Goal: Task Accomplishment & Management: Manage account settings

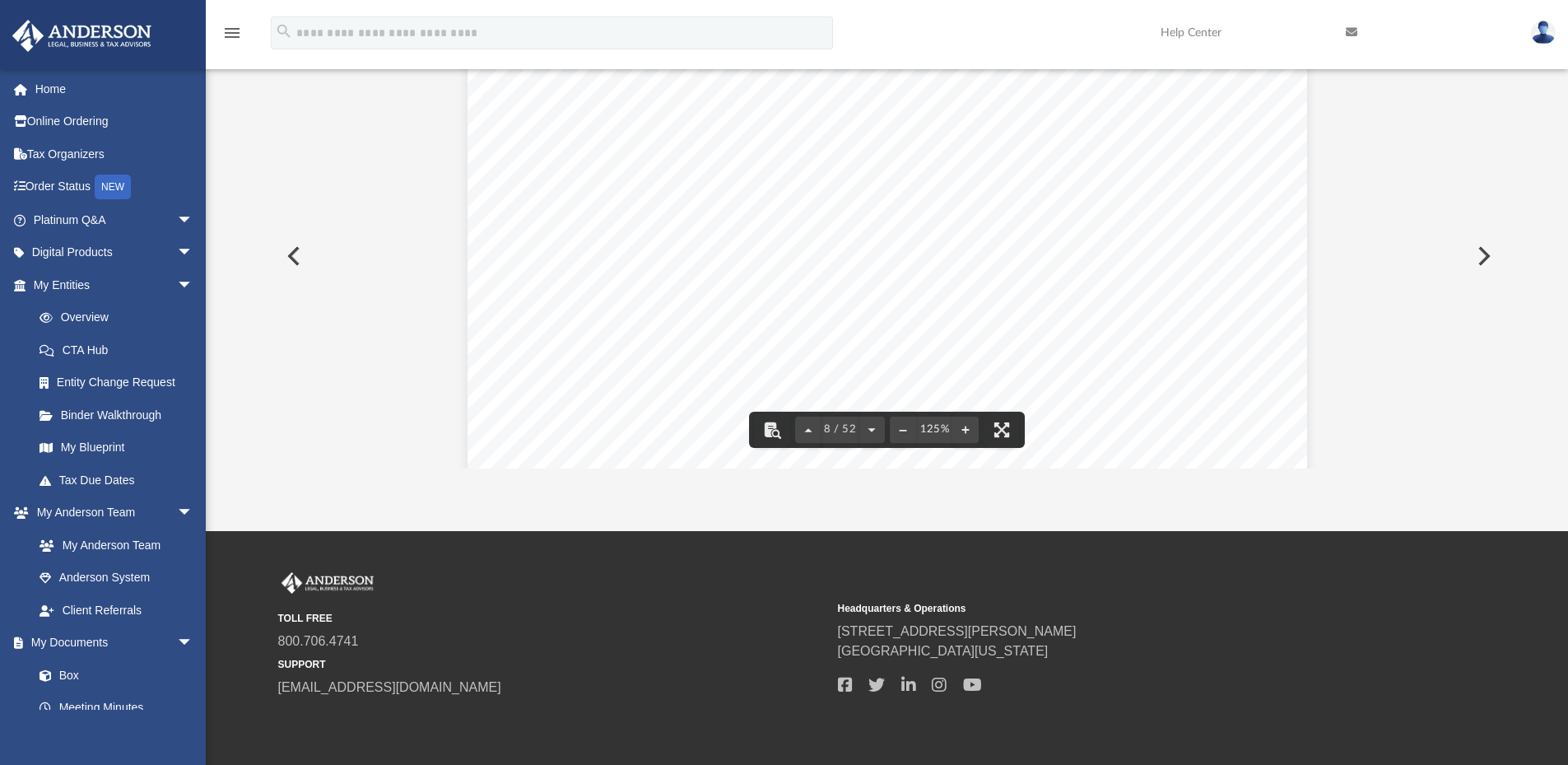
scroll to position [7984, 0]
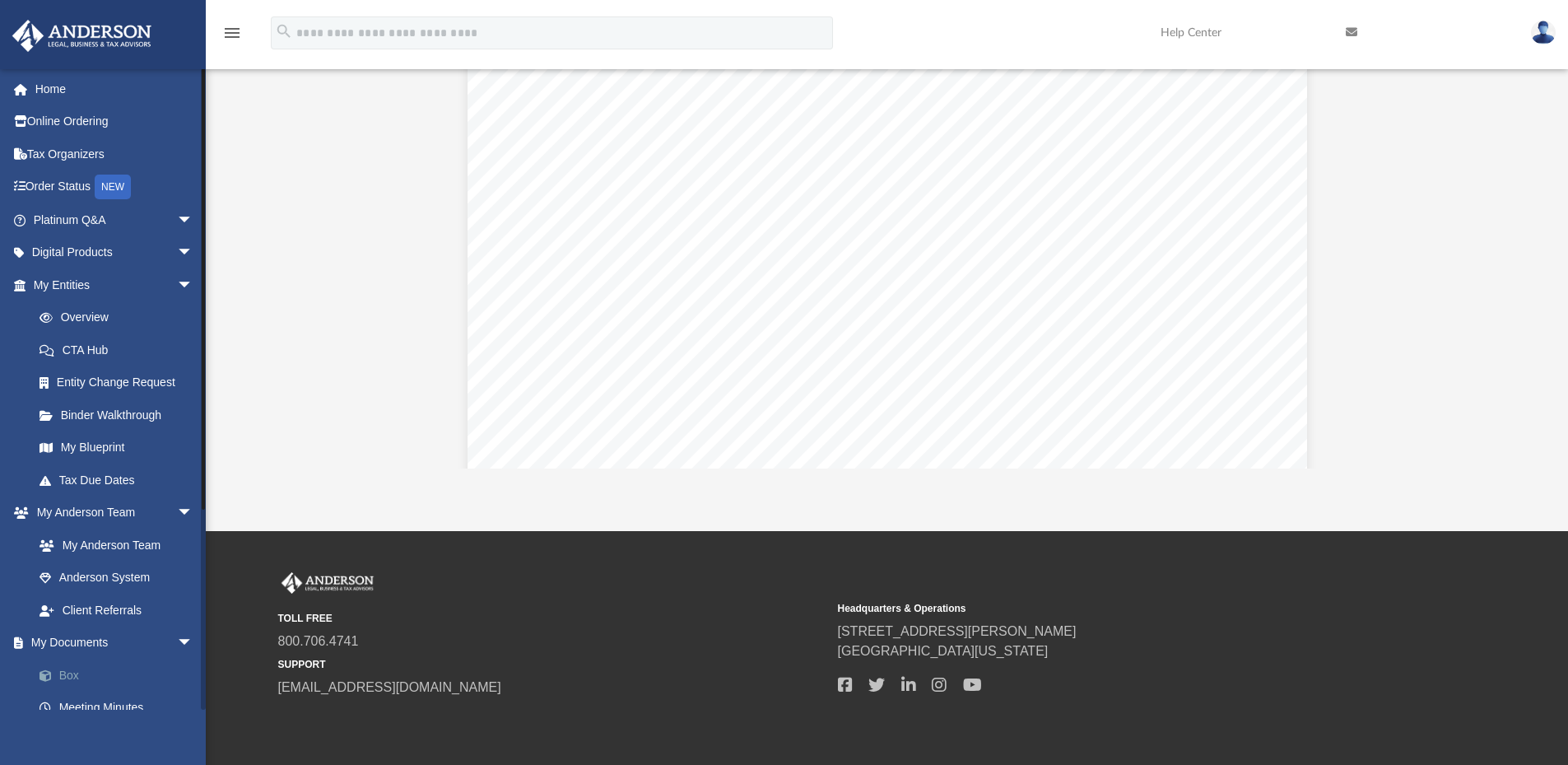
click at [63, 673] on link "Box" at bounding box center [121, 675] width 195 height 33
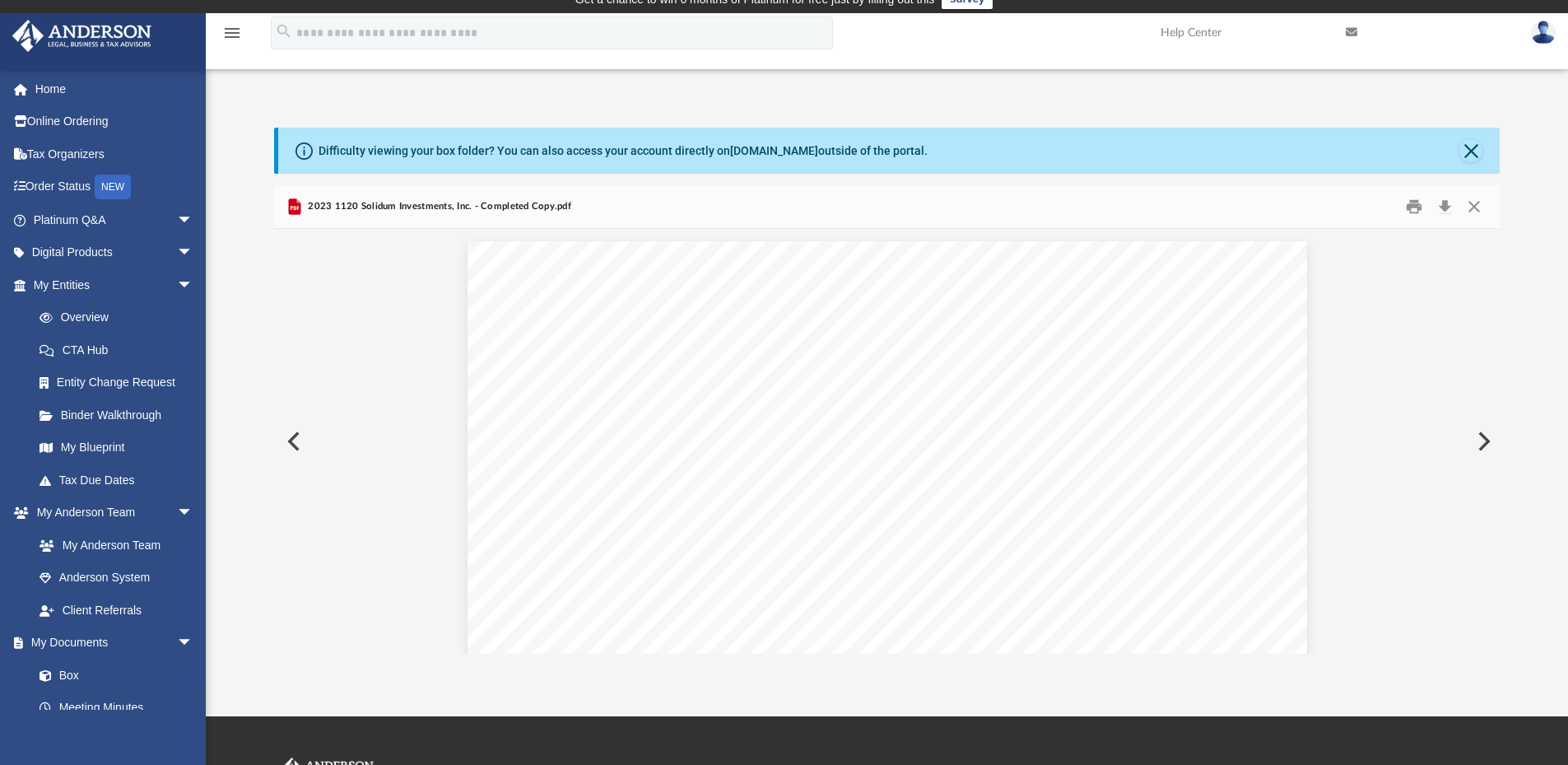
scroll to position [0, 0]
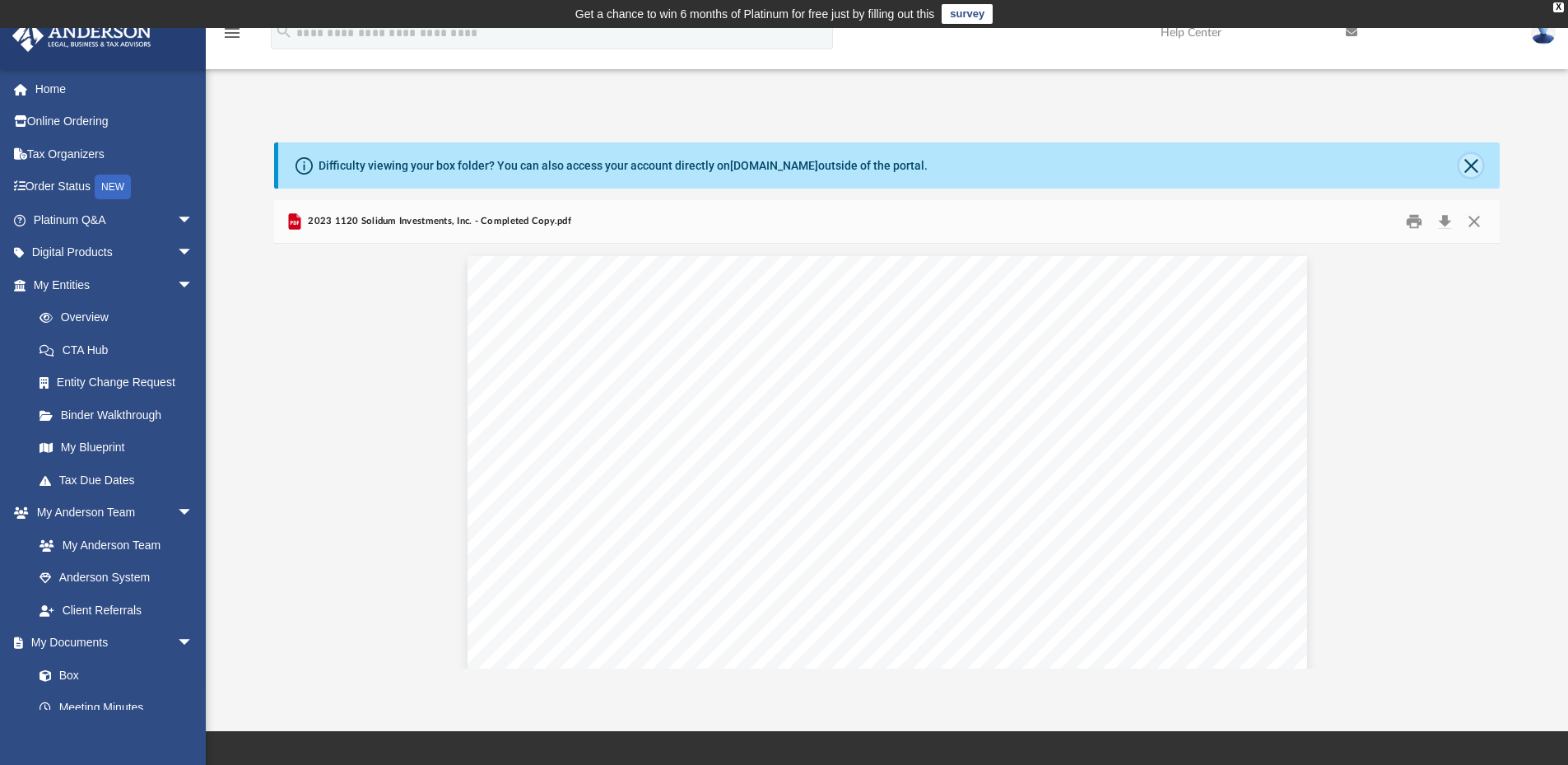
click at [1470, 164] on button "Close" at bounding box center [1471, 165] width 23 height 23
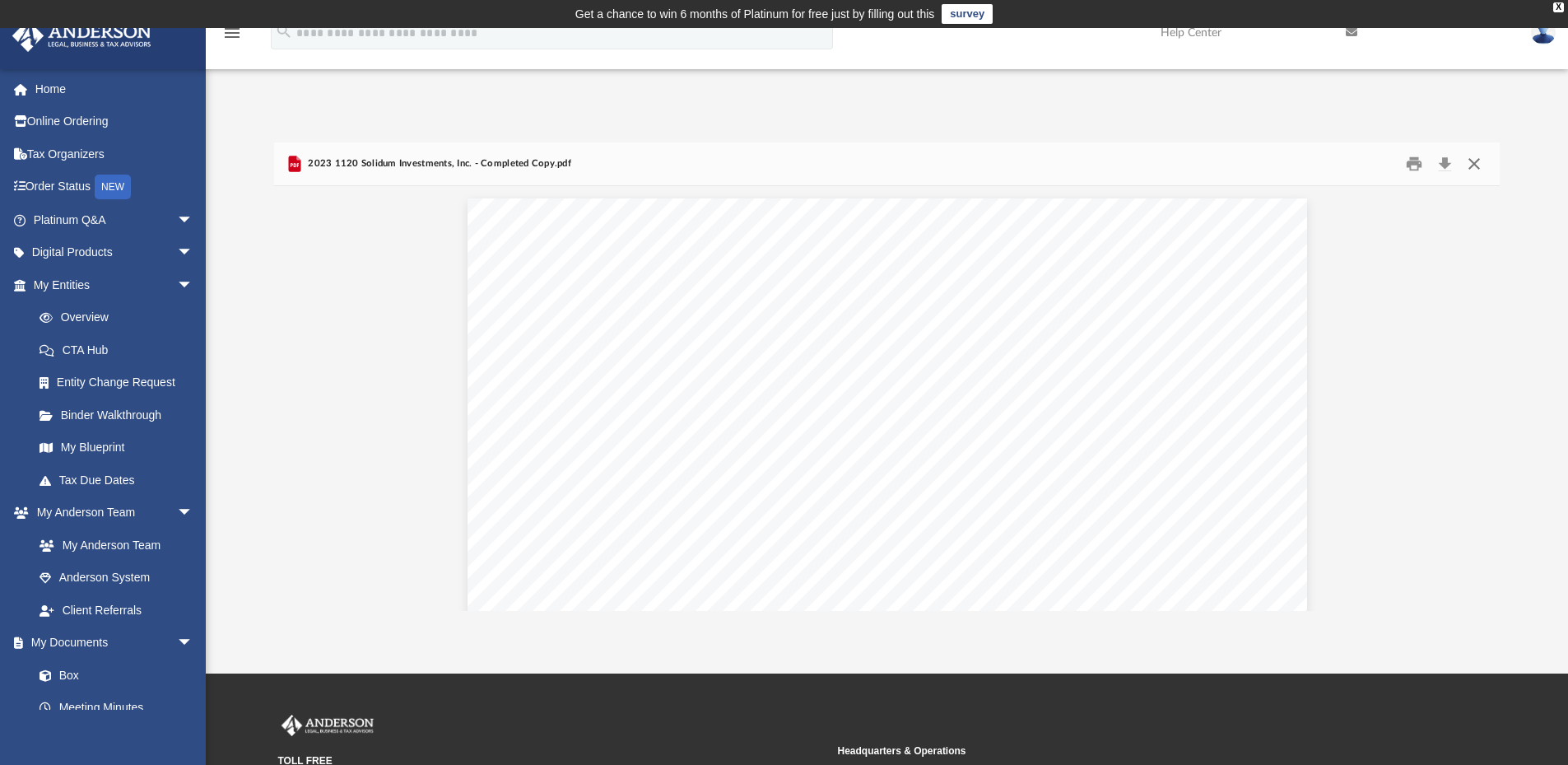
click at [1470, 164] on button "Close" at bounding box center [1474, 165] width 29 height 26
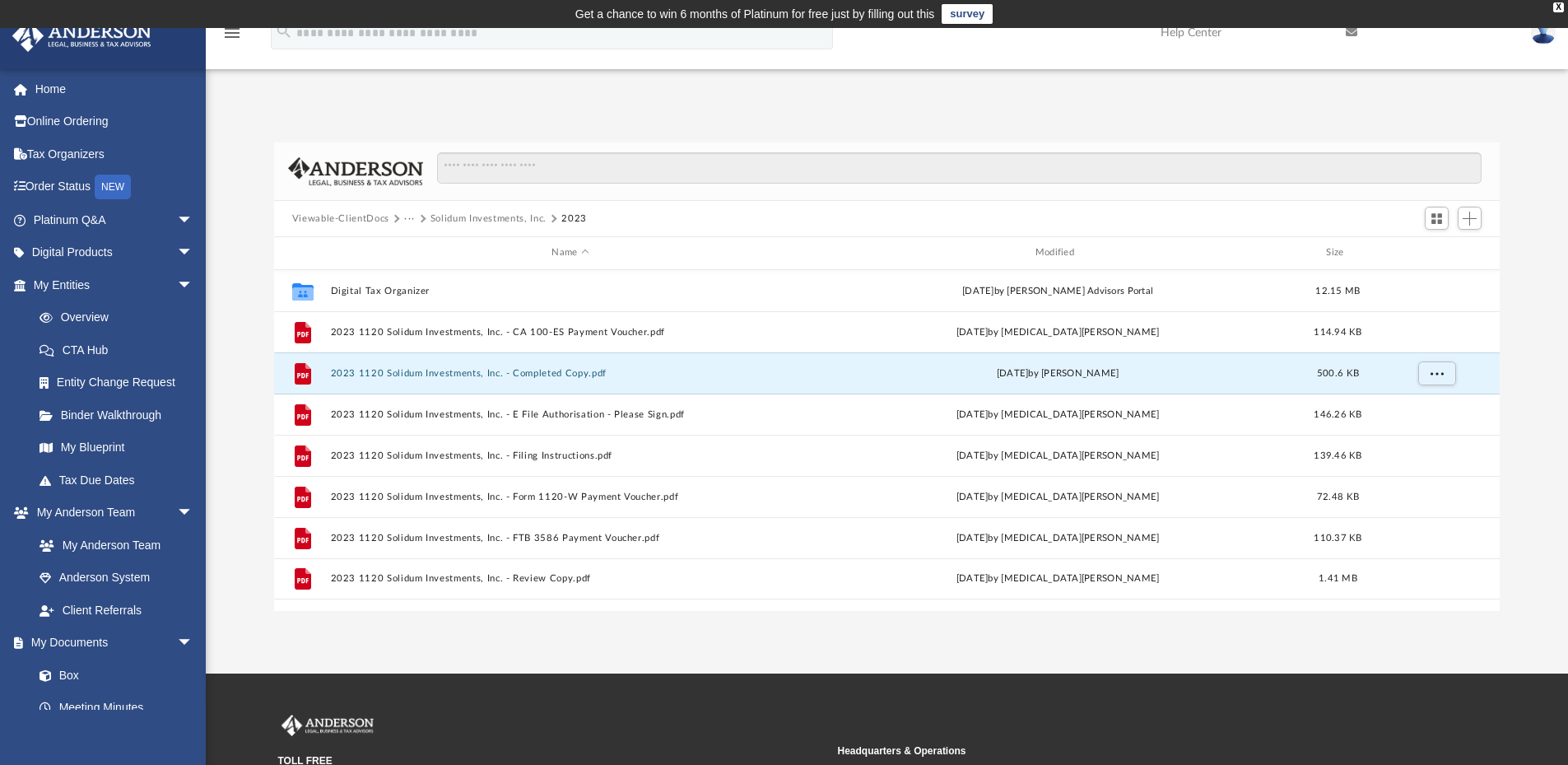
click at [404, 219] on button "···" at bounding box center [409, 219] width 10 height 15
click at [410, 219] on button "···" at bounding box center [409, 219] width 10 height 15
click at [374, 215] on button "Viewable-ClientDocs" at bounding box center [340, 219] width 97 height 15
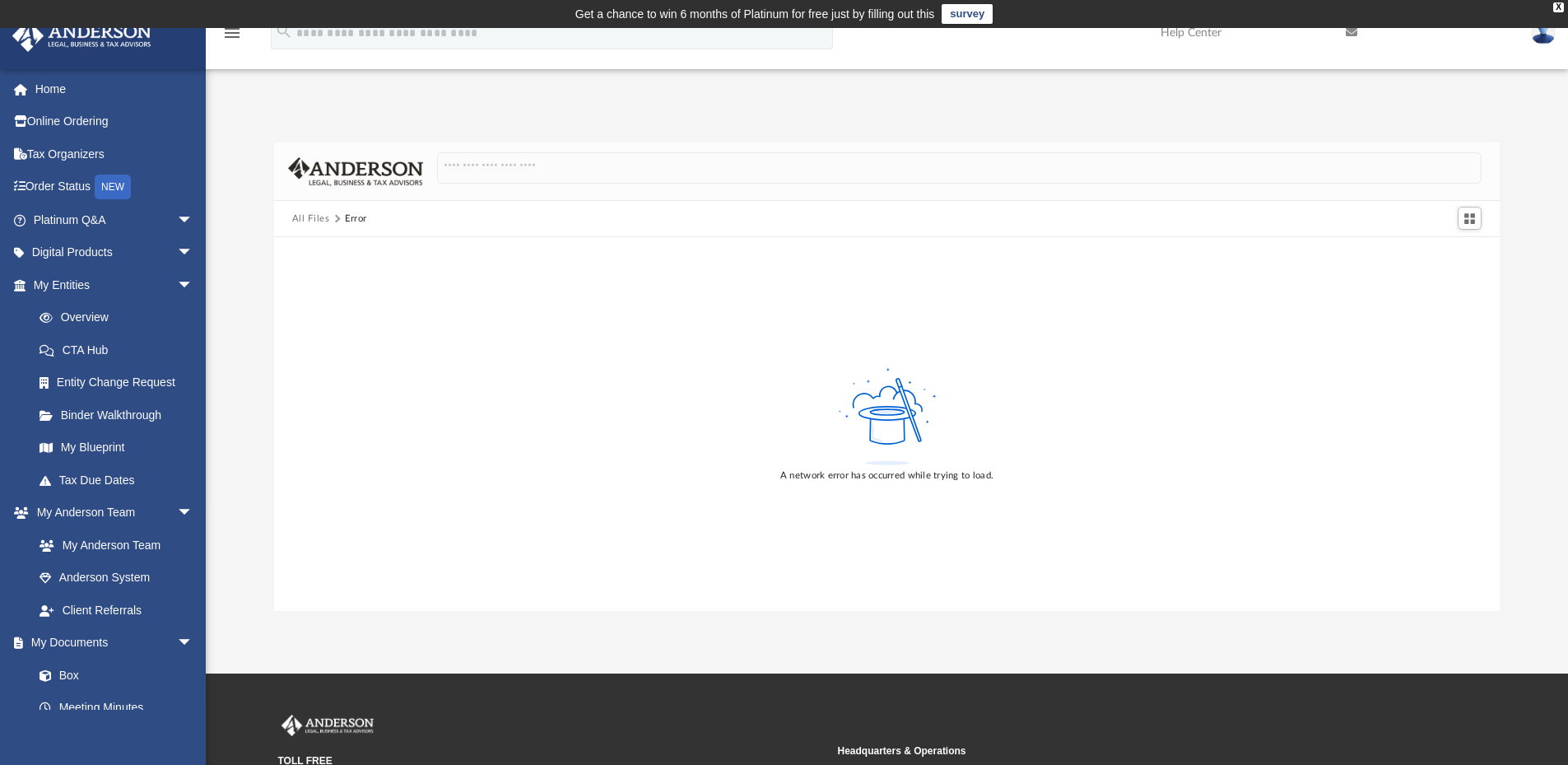
click at [1544, 35] on img at bounding box center [1543, 33] width 25 height 24
click at [1252, 141] on link "Logout" at bounding box center [1296, 143] width 165 height 34
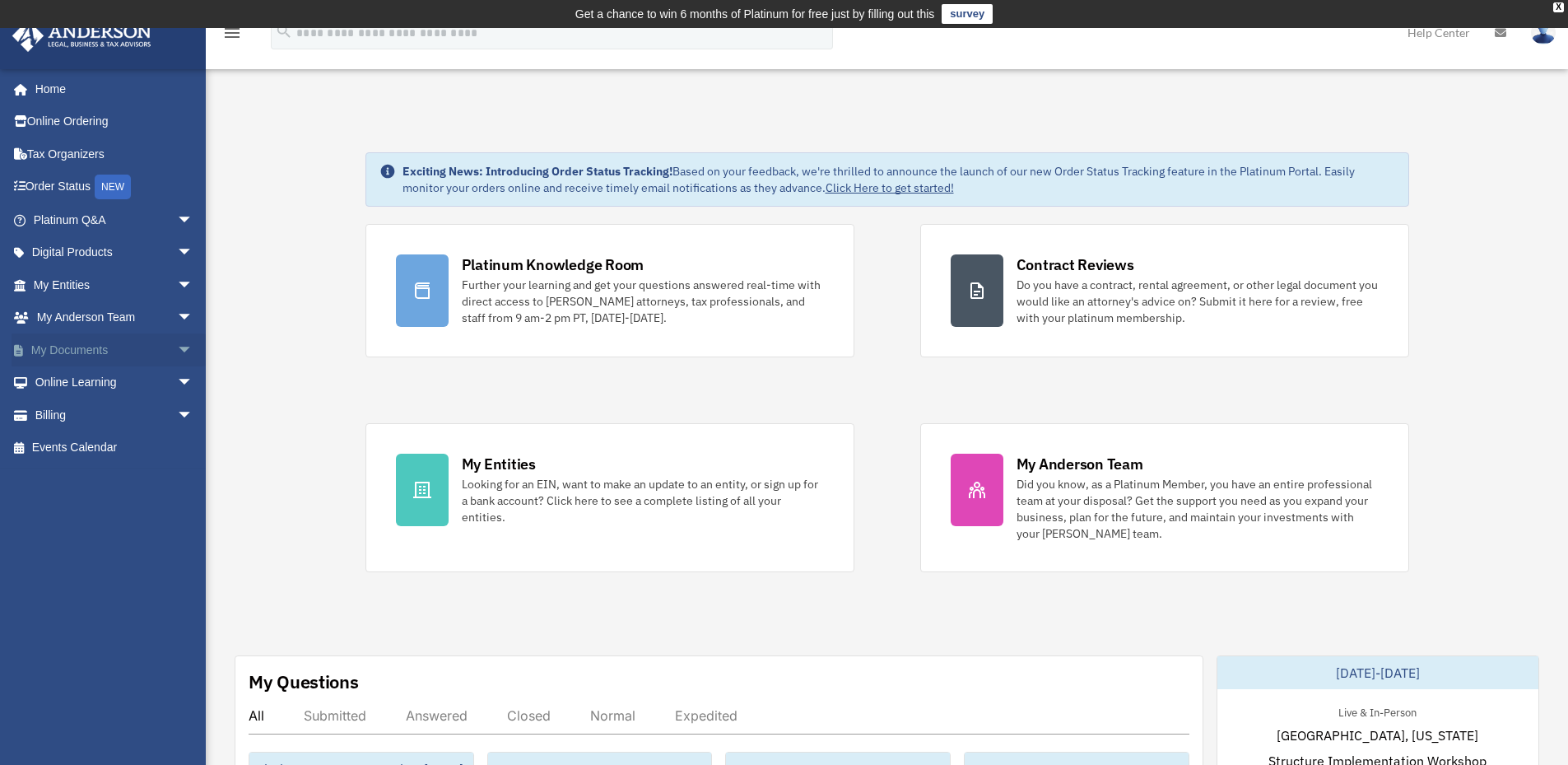
click at [177, 343] on span "arrow_drop_down" at bounding box center [193, 350] width 33 height 34
click at [84, 387] on link "Box" at bounding box center [121, 382] width 195 height 33
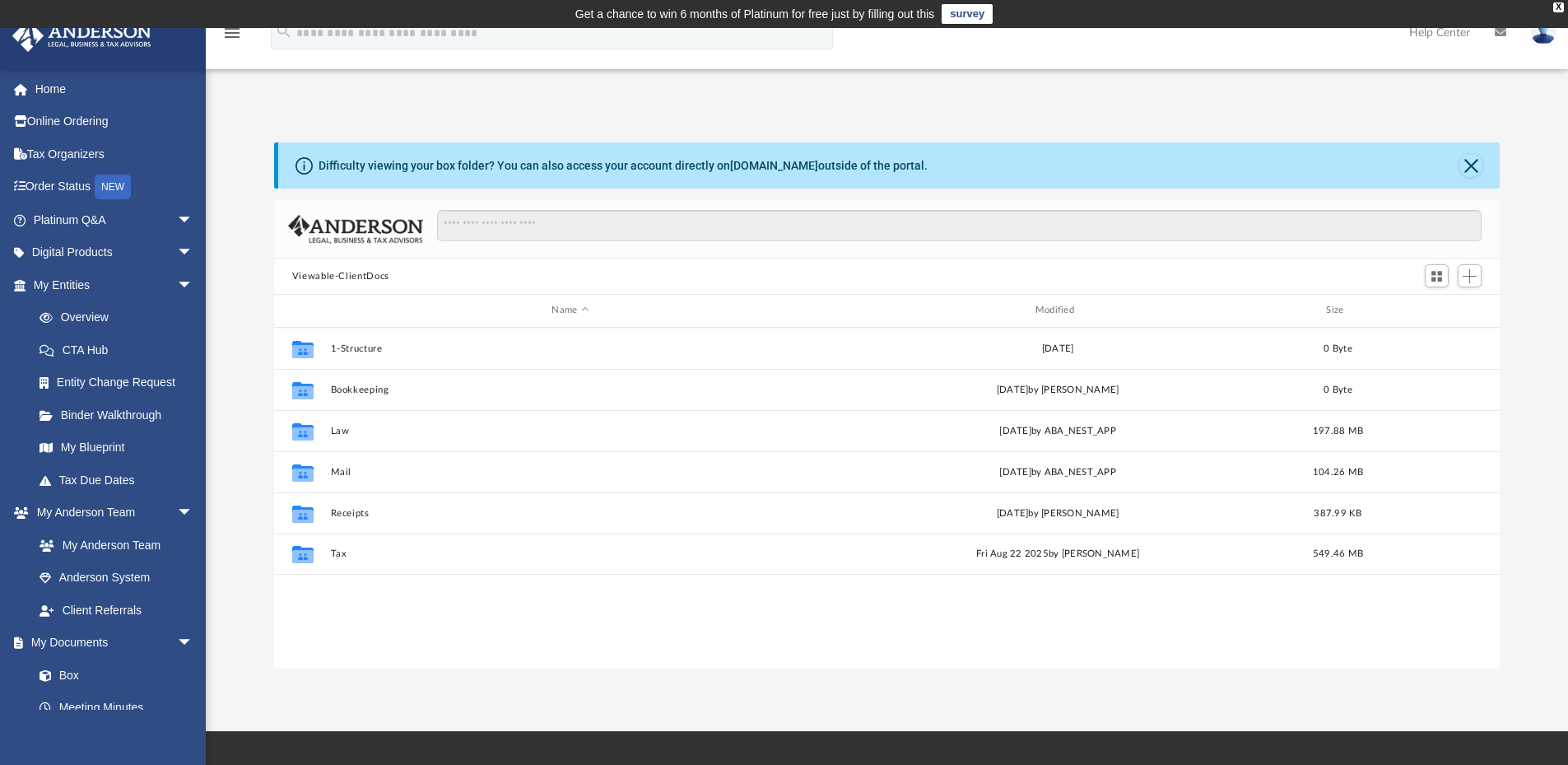
scroll to position [362, 1213]
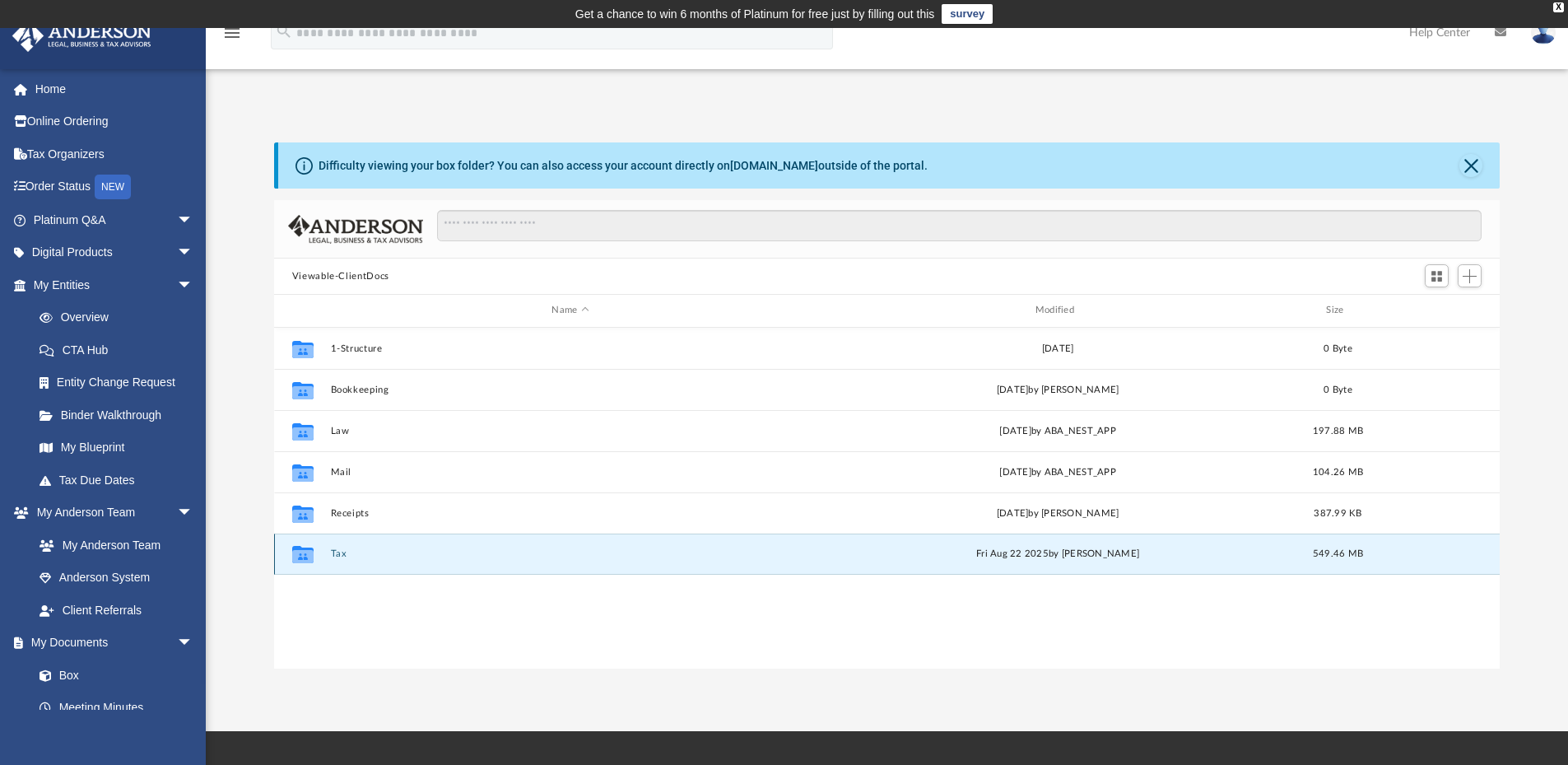
click at [339, 552] on button "Tax" at bounding box center [569, 553] width 480 height 10
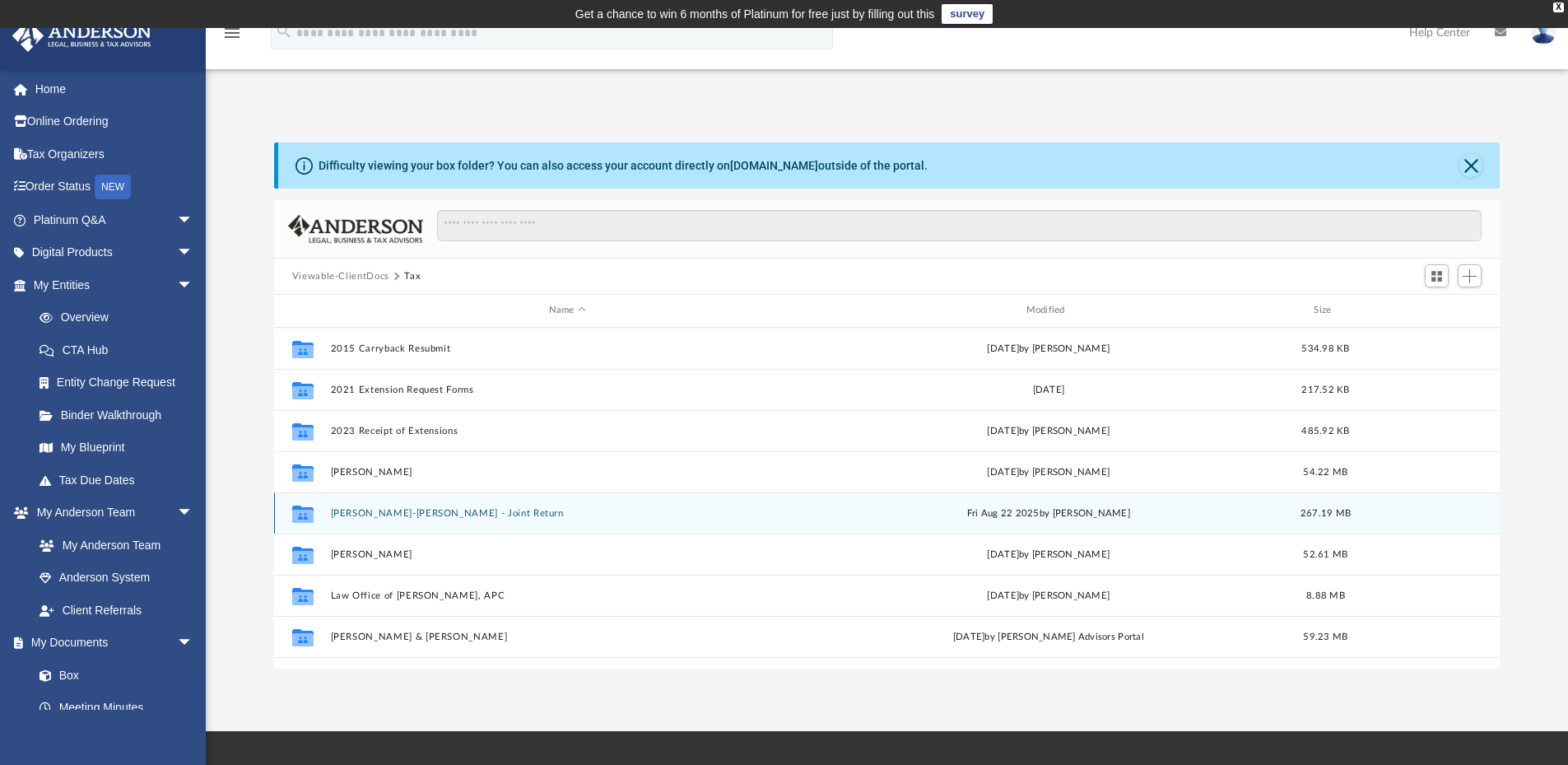
click at [378, 507] on div "Collaborated Folder Eloy S Pando-Gabriel Y Cho - Joint Return Fri Aug 22 2025 b…" at bounding box center [887, 513] width 1227 height 41
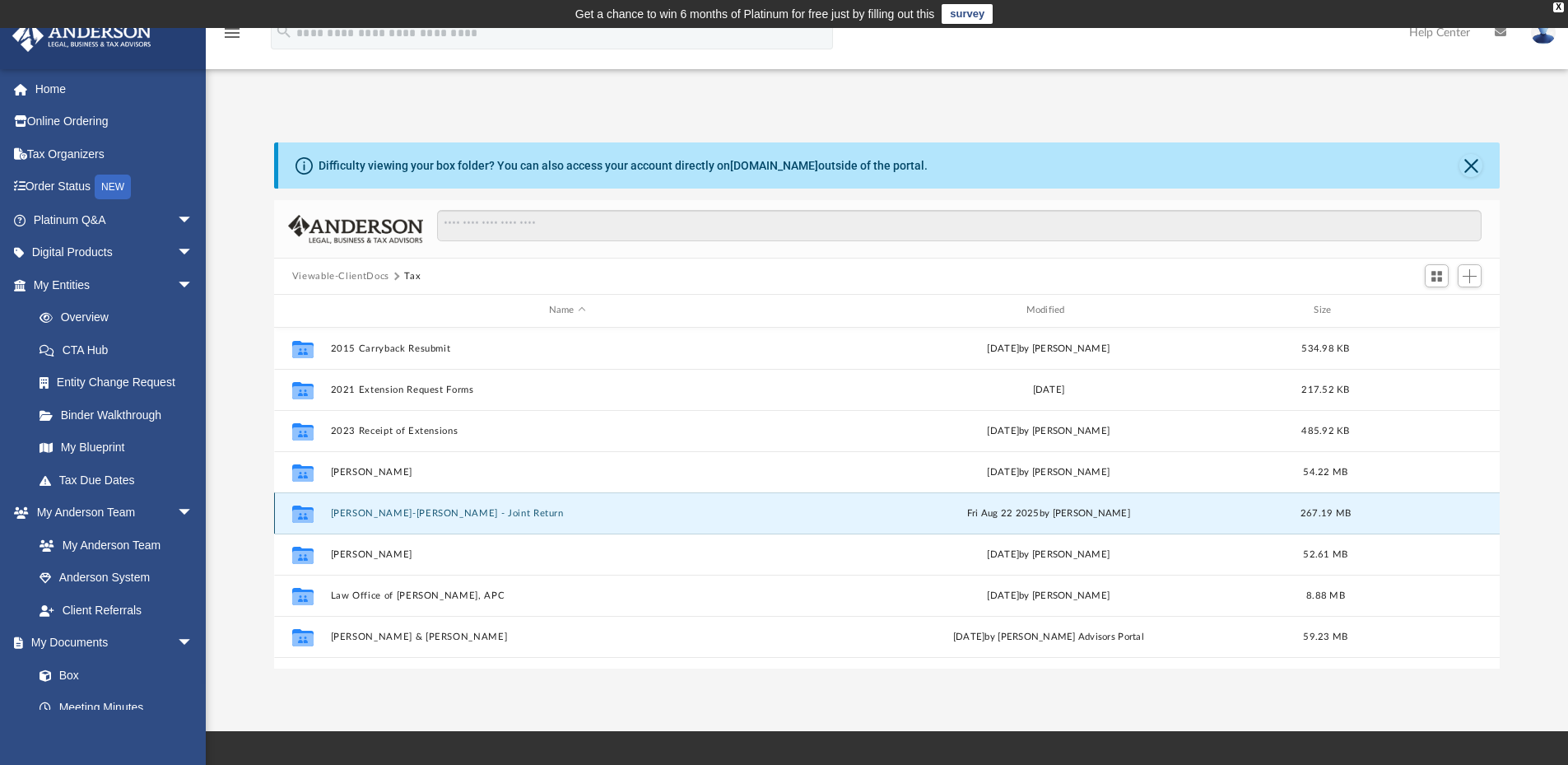
click at [373, 510] on button "Eloy S Pando-Gabriel Y Cho - Joint Return" at bounding box center [567, 513] width 474 height 10
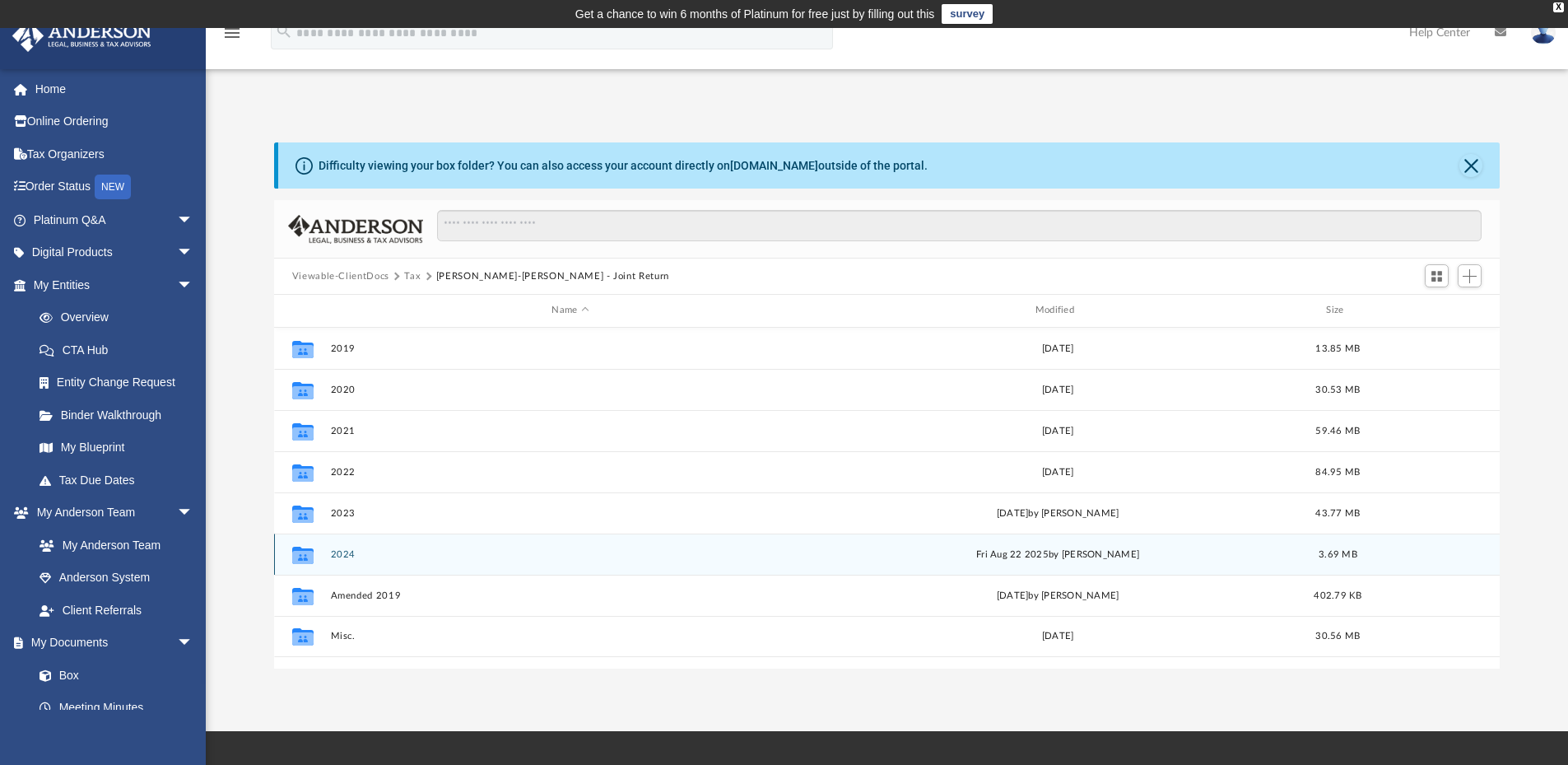
click at [353, 549] on button "2024" at bounding box center [569, 554] width 480 height 10
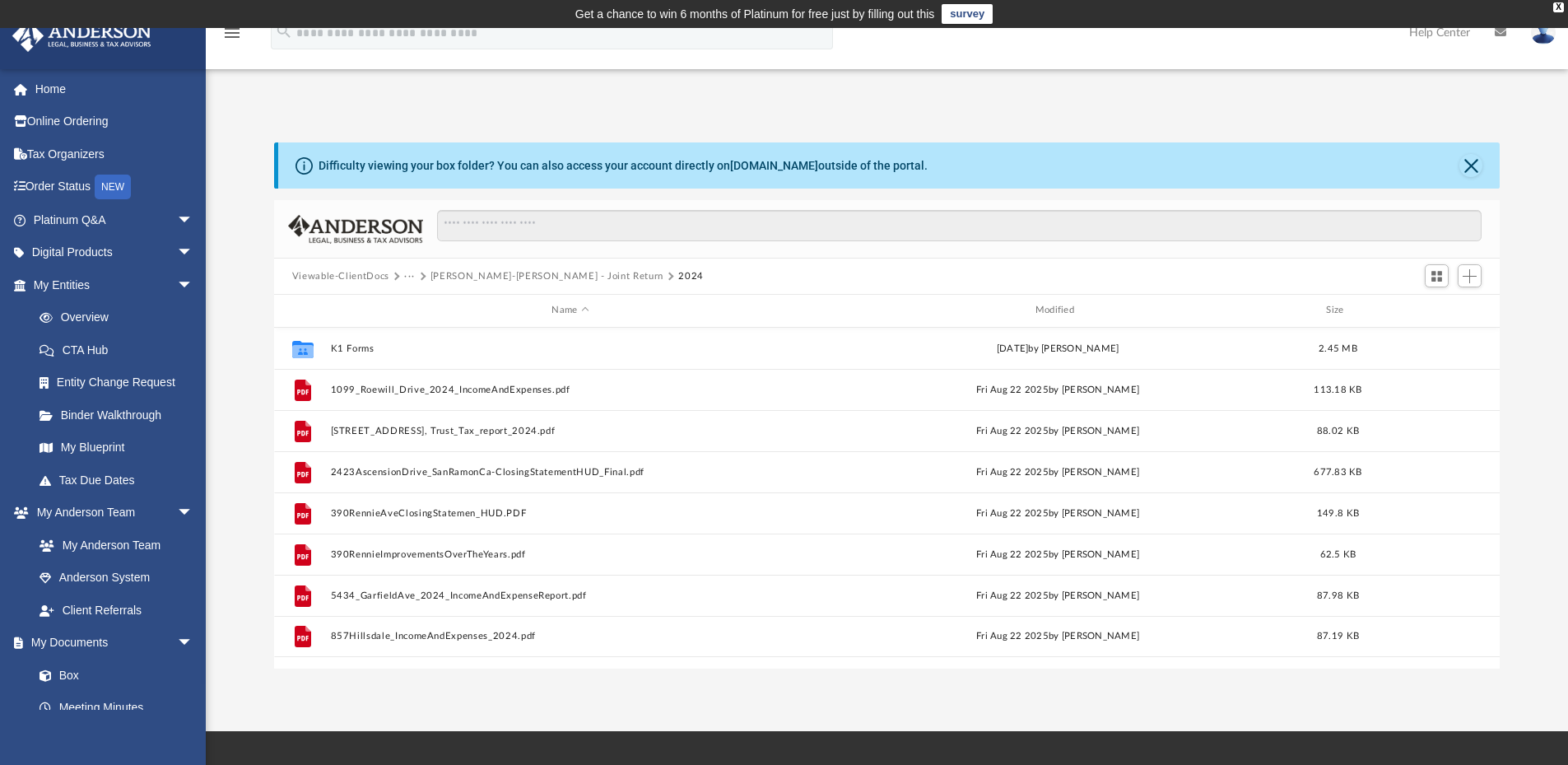
click at [491, 693] on div "App epandosj@yahoo.com Sign Out epandosj@yahoo.com Home Online Ordering Tax Org…" at bounding box center [784, 379] width 1568 height 703
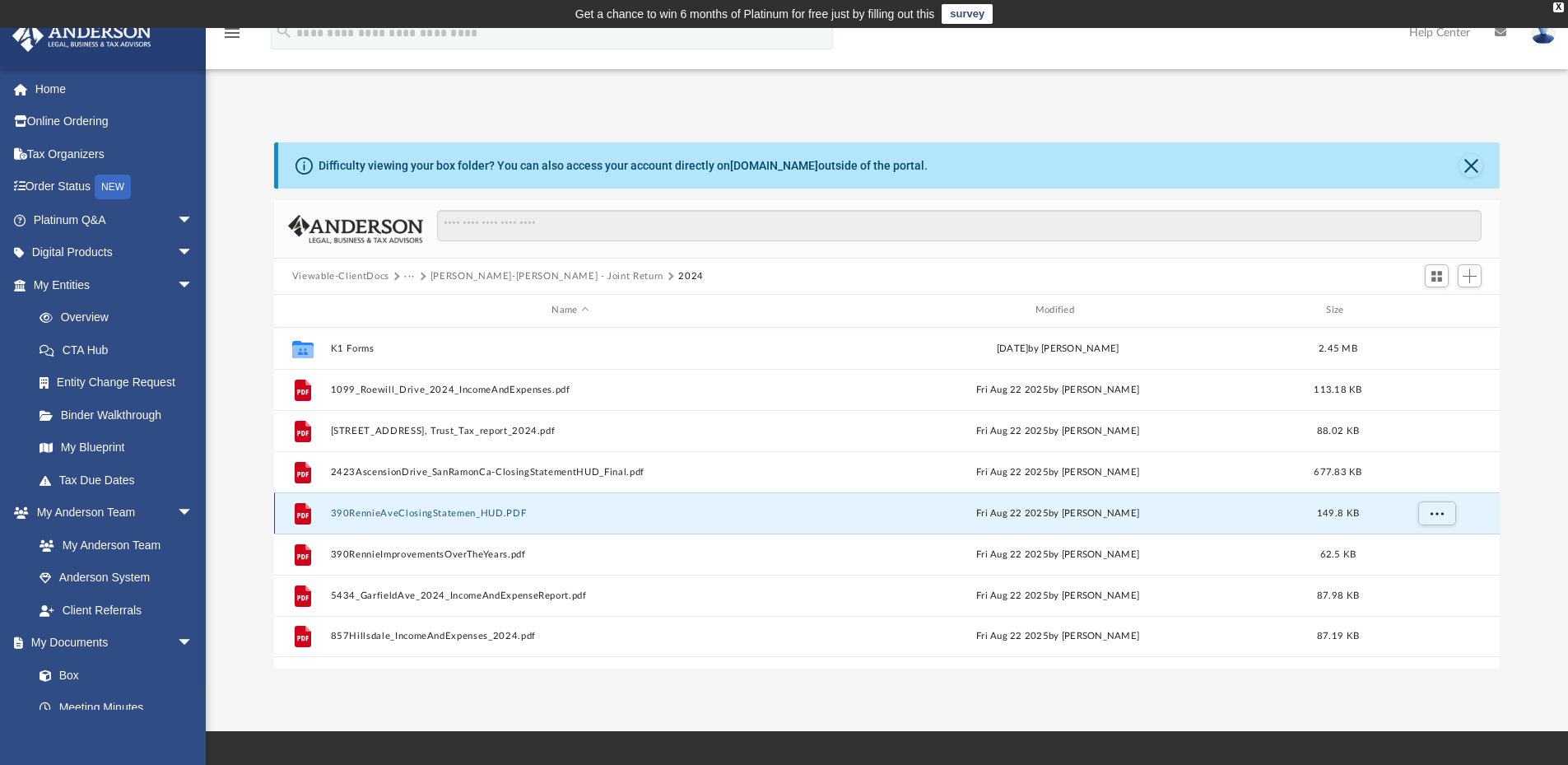
click at [432, 513] on button "390RennieAveClosingStatemen_HUD.PDF" at bounding box center [569, 513] width 480 height 10
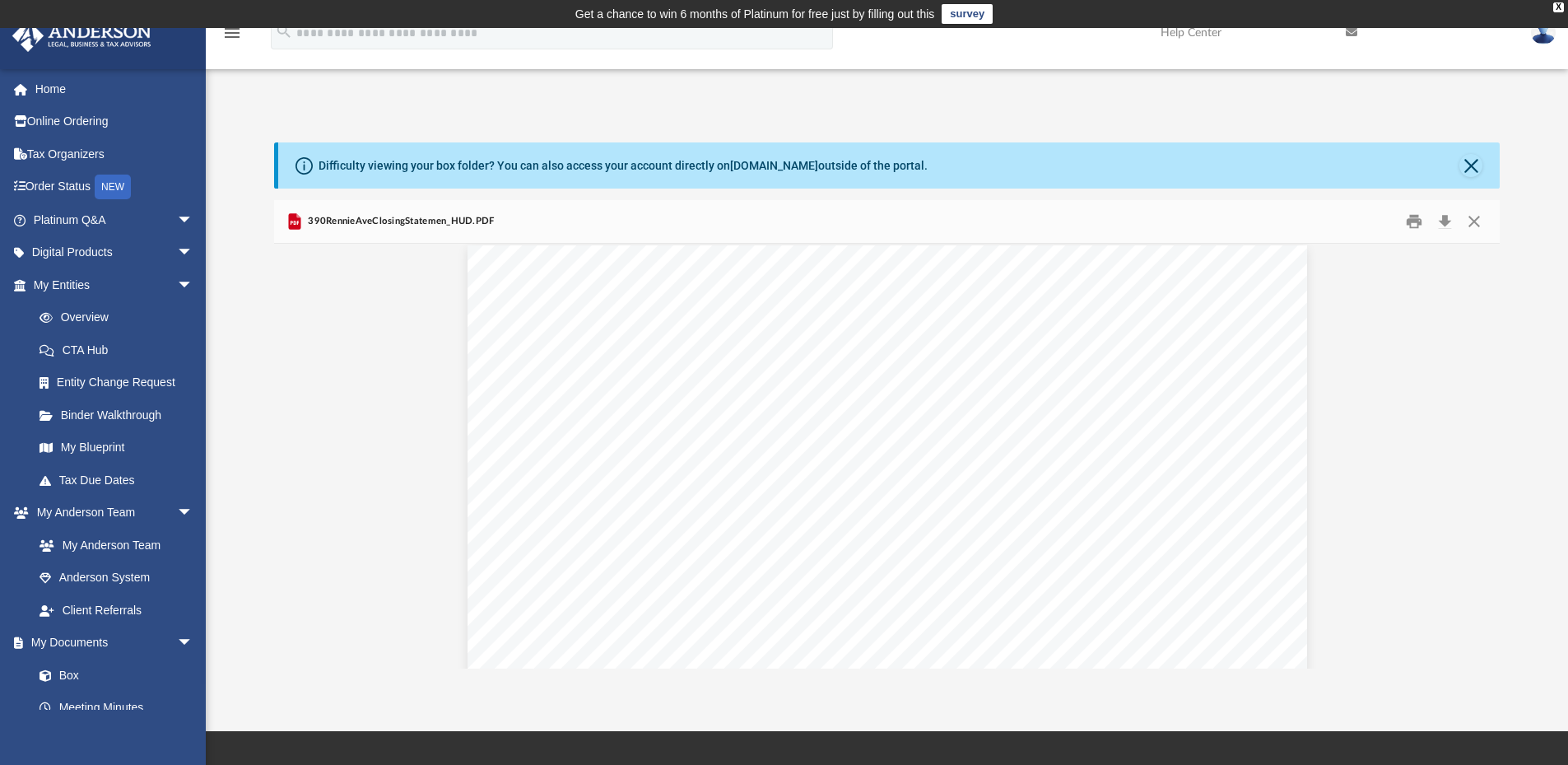
scroll to position [0, 0]
click at [1472, 159] on button "Close" at bounding box center [1471, 165] width 23 height 23
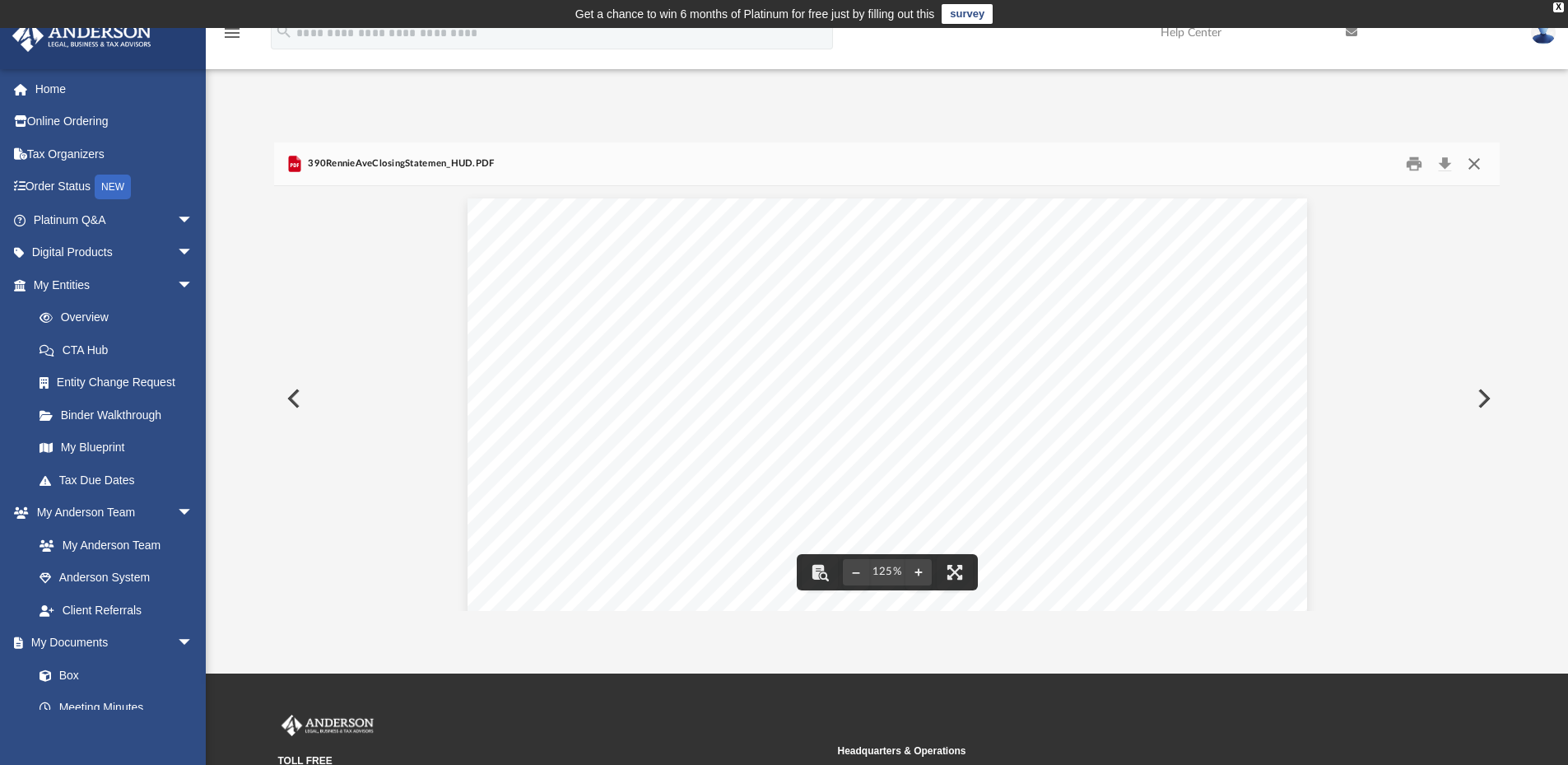
click at [1477, 167] on button "Close" at bounding box center [1474, 165] width 29 height 26
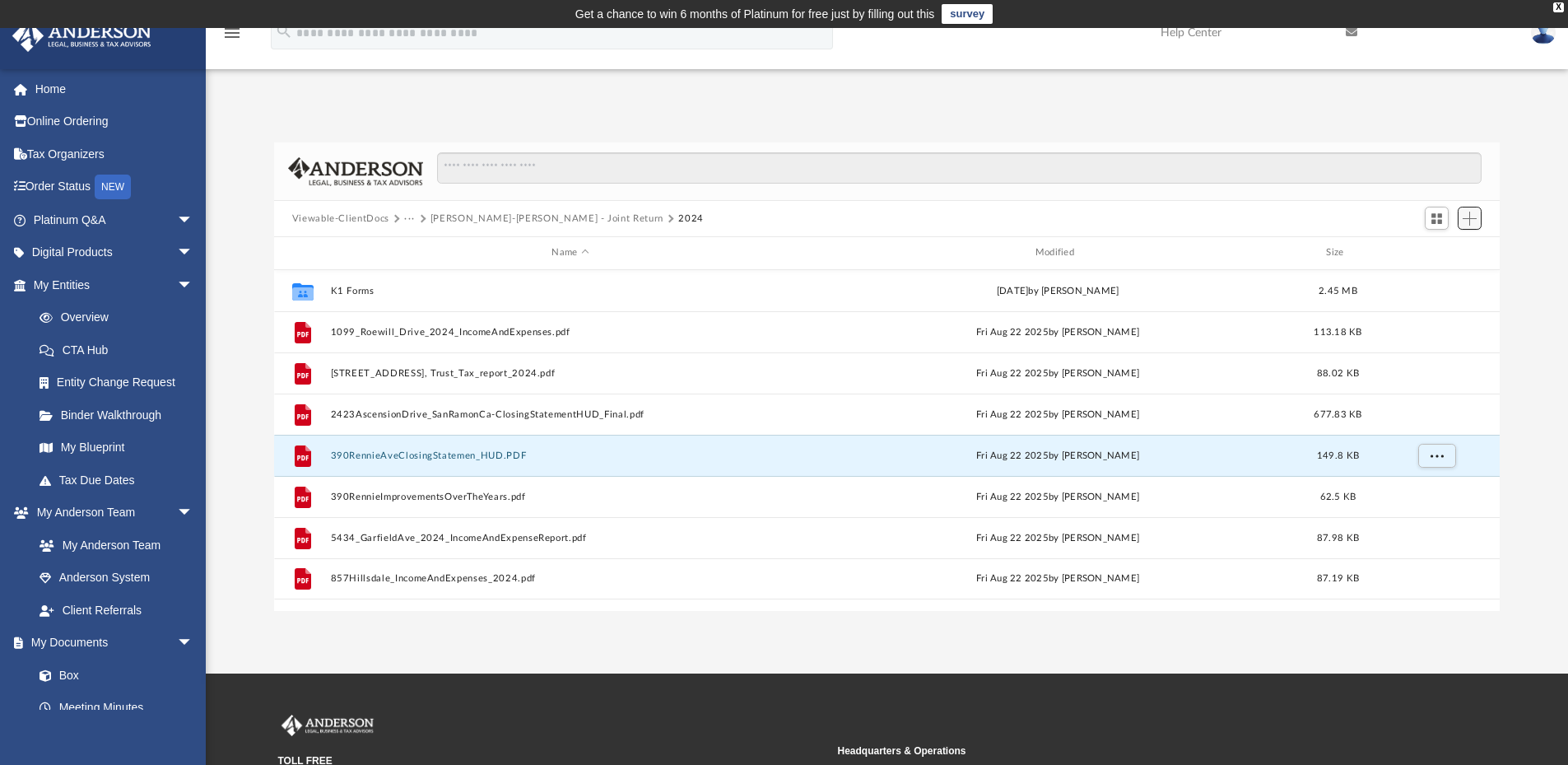
click at [1469, 217] on span "Add" at bounding box center [1470, 219] width 14 height 14
click at [1445, 246] on li "Upload" at bounding box center [1446, 252] width 53 height 17
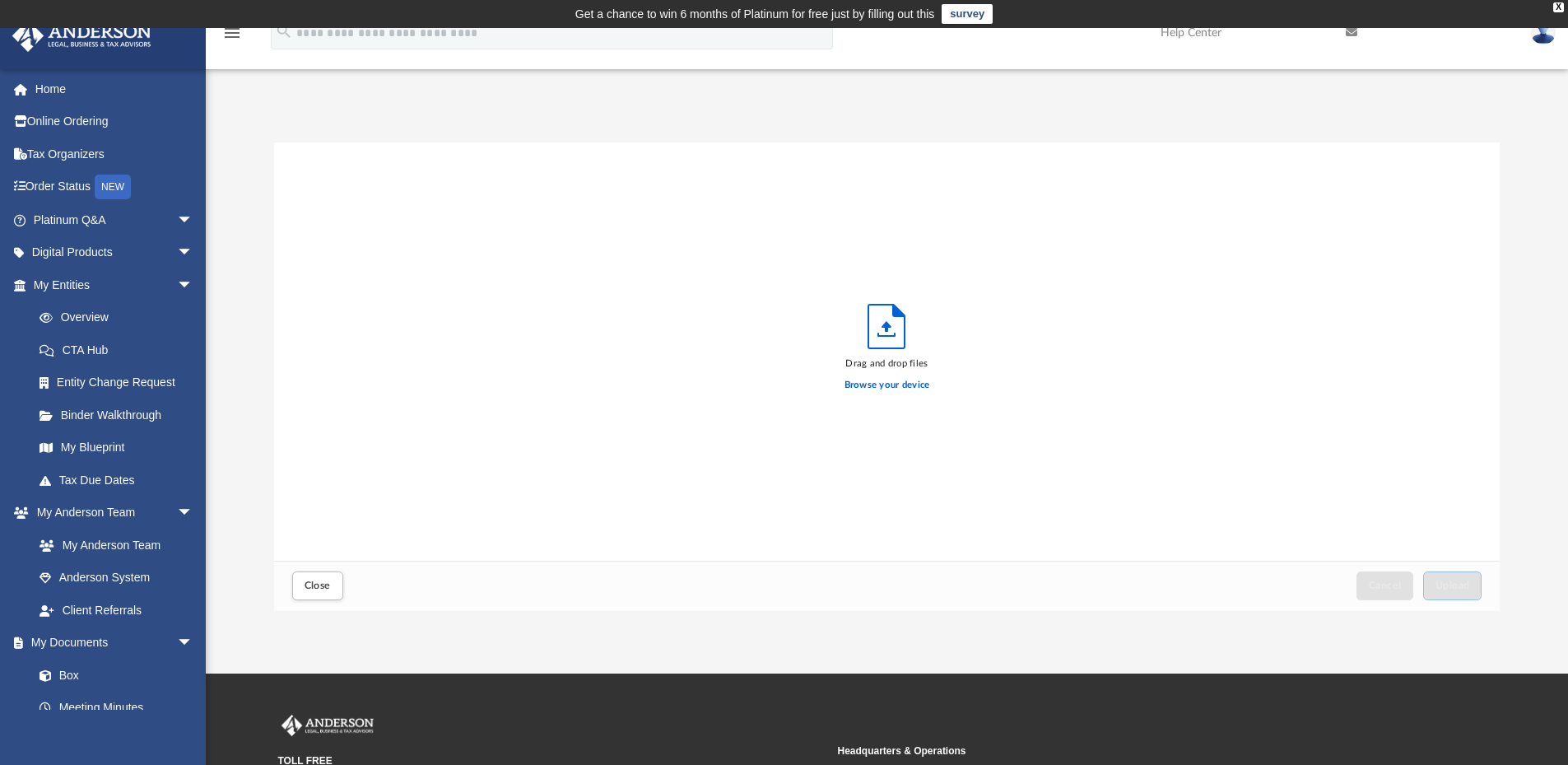
scroll to position [405, 1213]
click at [881, 385] on label "Browse your device" at bounding box center [887, 385] width 85 height 15
click at [0, 0] on input "Browse your device" at bounding box center [0, 0] width 0 height 0
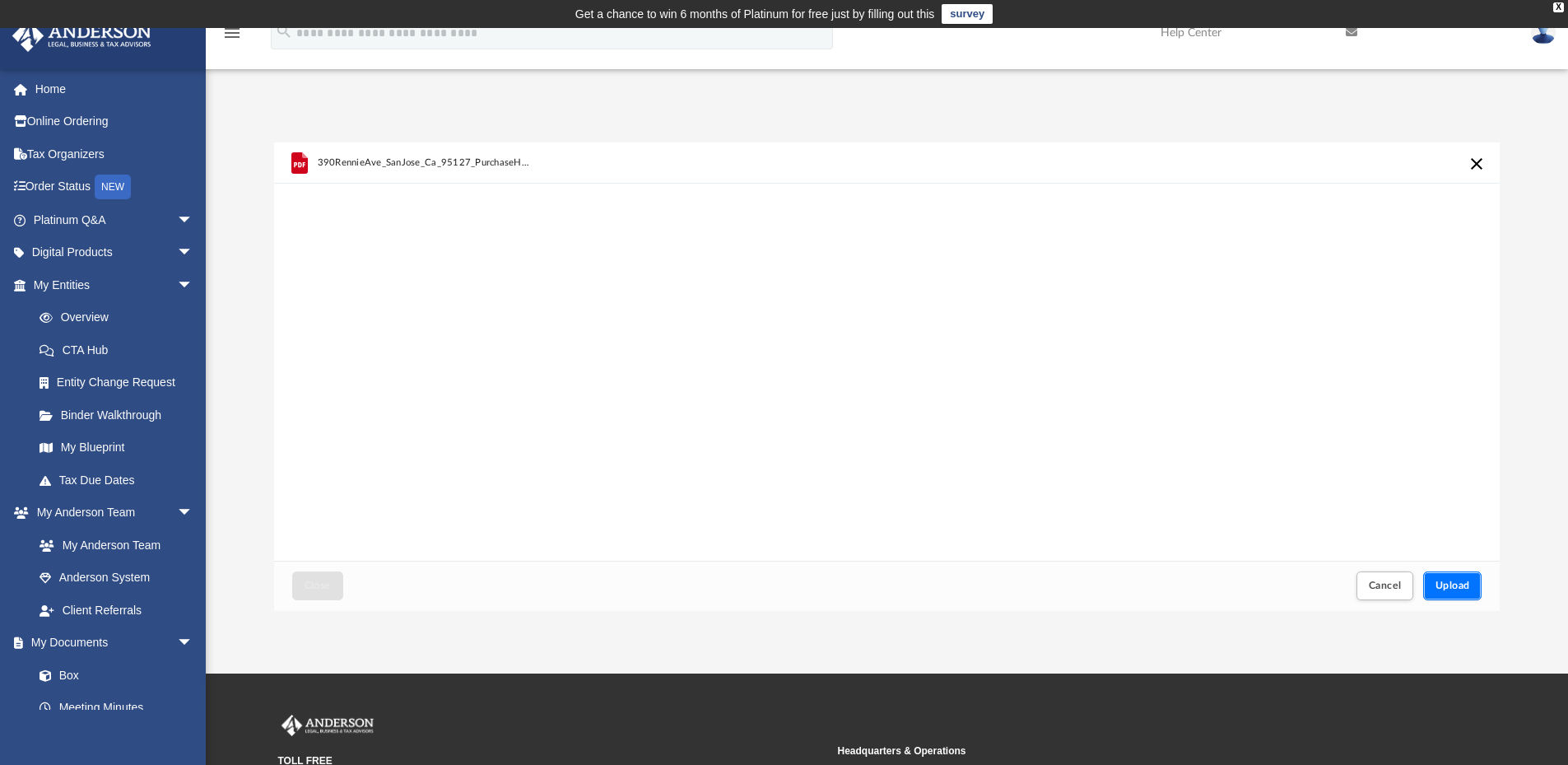
click at [1453, 582] on span "Upload" at bounding box center [1453, 585] width 34 height 9
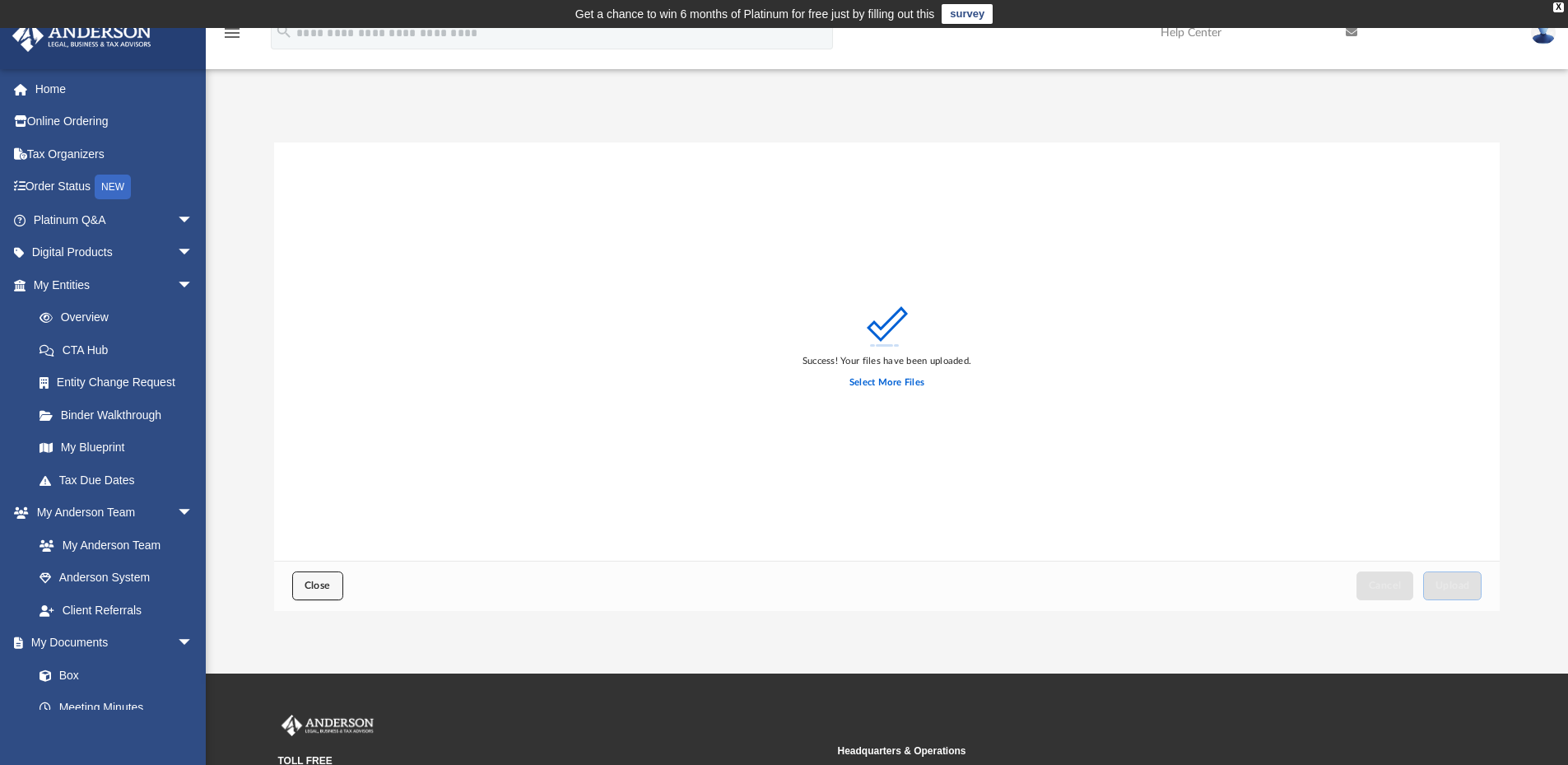
click at [322, 584] on span "Close" at bounding box center [318, 585] width 27 height 9
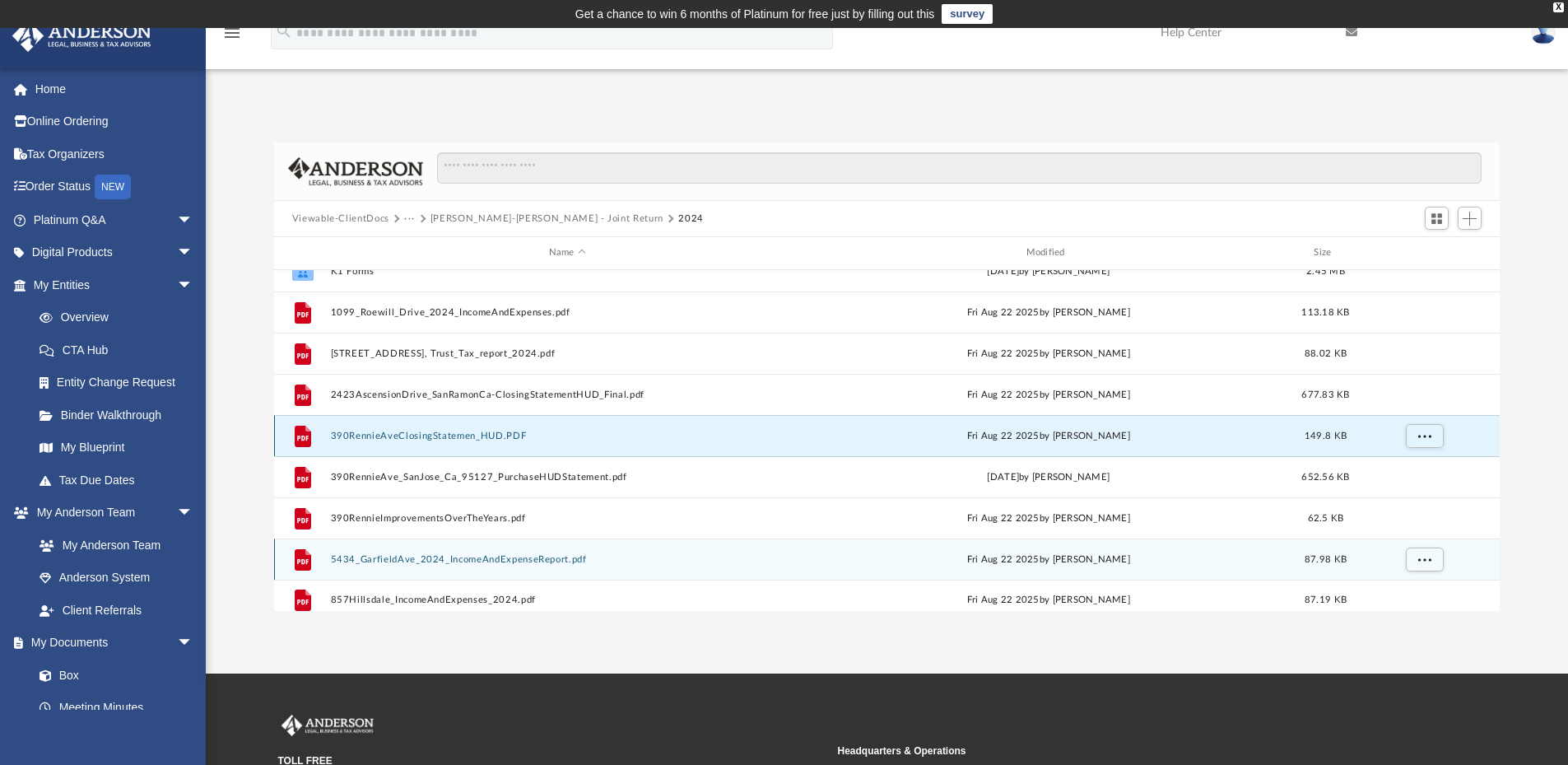
scroll to position [29, 0]
